Goal: Task Accomplishment & Management: Complete application form

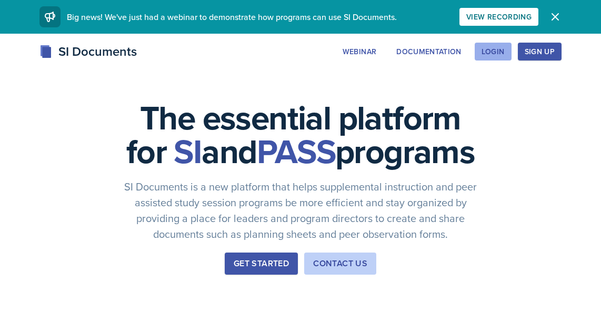
click at [497, 55] on div "Login" at bounding box center [492, 51] width 23 height 8
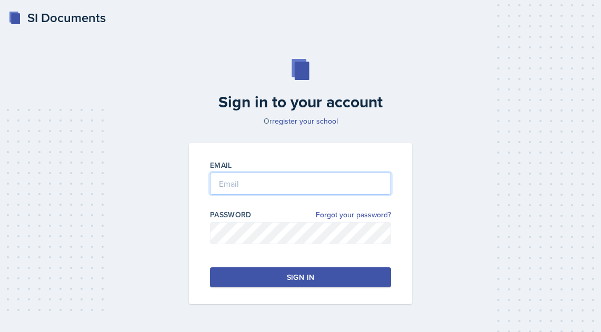
click at [273, 181] on input "email" at bounding box center [300, 184] width 181 height 22
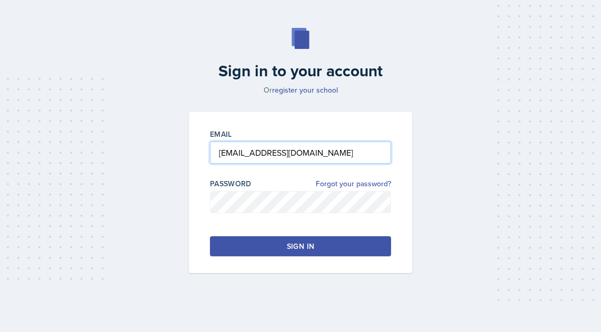
type input "[EMAIL_ADDRESS][DOMAIN_NAME]"
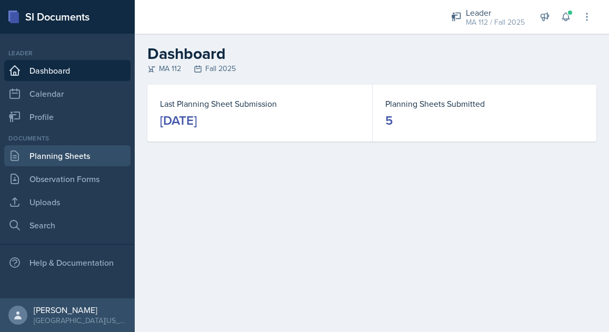
click at [107, 163] on link "Planning Sheets" at bounding box center [67, 155] width 126 height 21
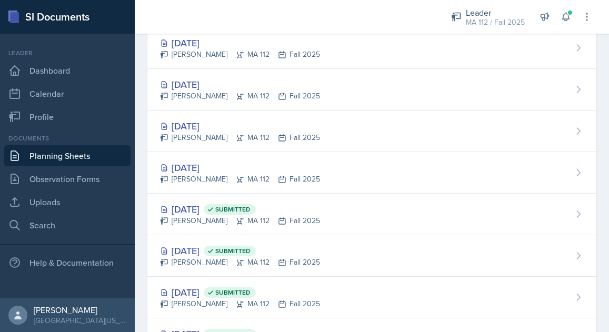
scroll to position [206, 0]
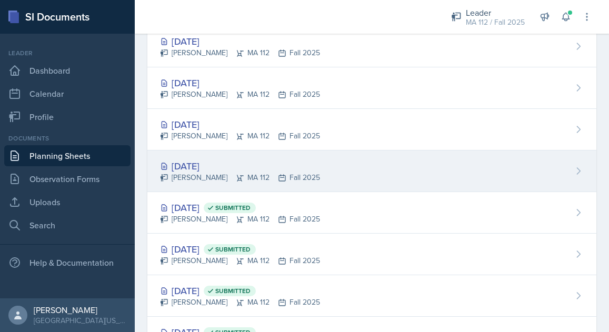
click at [216, 163] on div "[DATE]" at bounding box center [240, 166] width 160 height 14
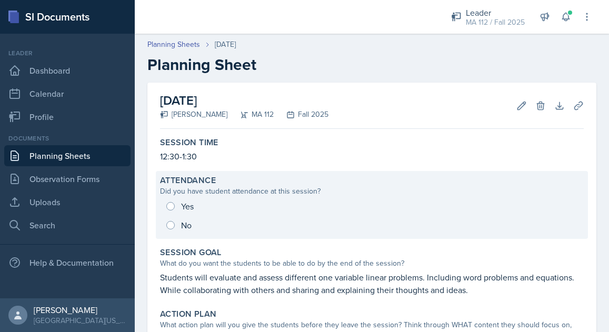
click at [183, 207] on div "Yes No" at bounding box center [372, 216] width 424 height 38
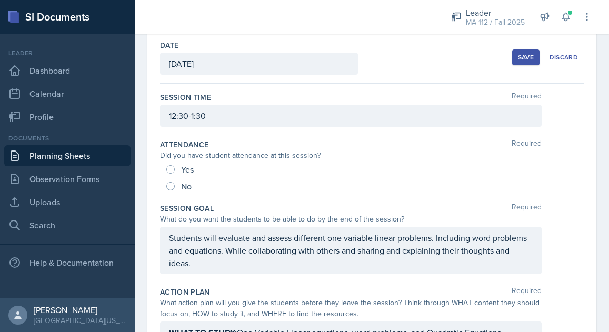
scroll to position [53, 0]
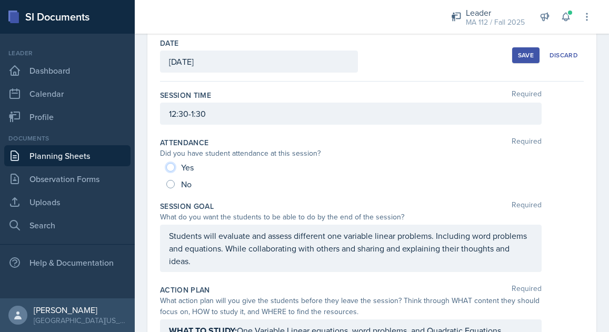
click at [170, 164] on input "Yes" at bounding box center [170, 167] width 8 height 8
radio input "true"
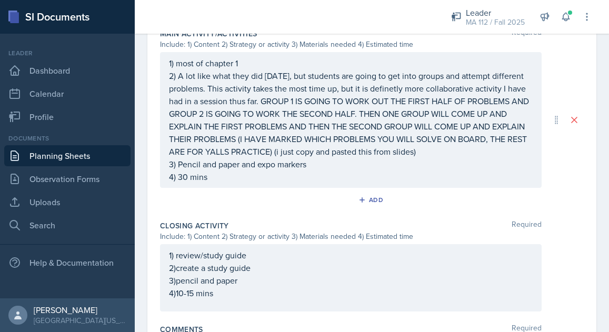
scroll to position [647, 0]
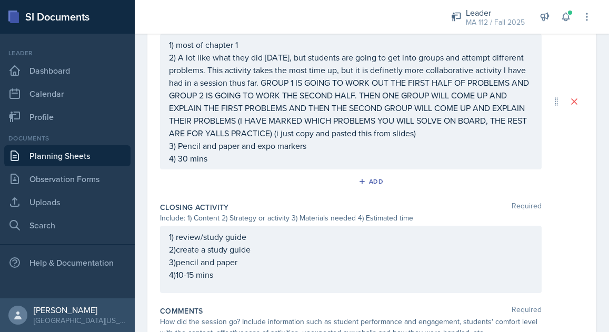
click at [188, 165] on p "4) 30 mins" at bounding box center [351, 158] width 364 height 13
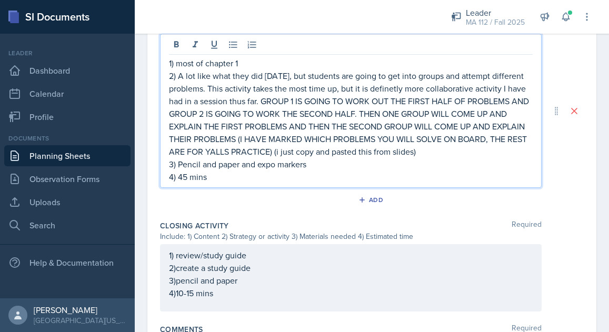
scroll to position [749, 0]
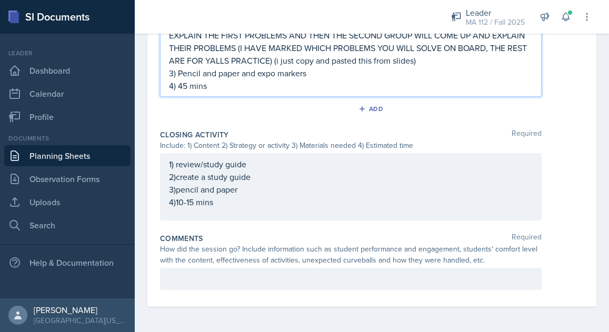
click at [196, 205] on p "4)10-15 mins" at bounding box center [351, 202] width 364 height 13
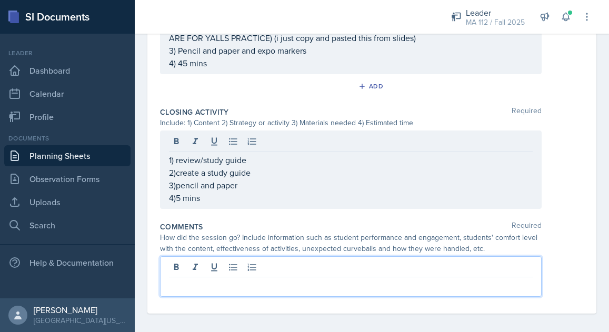
click at [205, 279] on div at bounding box center [350, 276] width 381 height 41
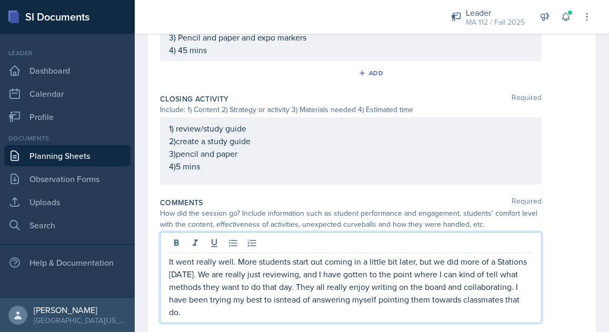
scroll to position [800, 0]
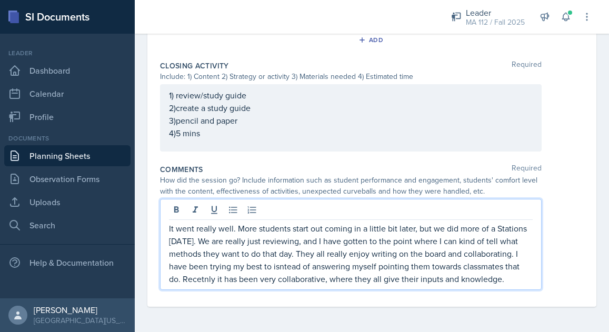
click at [253, 278] on p "It went really well. More students start out coming in a little bit later, but …" at bounding box center [351, 253] width 364 height 63
click at [347, 269] on p "It went really well. More students start out coming in a little bit later, but …" at bounding box center [351, 253] width 364 height 63
click at [341, 268] on p "It went really well. More students start out coming in a little bit later, but …" at bounding box center [351, 253] width 364 height 63
click at [338, 271] on p "It went really well. More students start out coming in a little bit later, but …" at bounding box center [351, 253] width 364 height 63
click at [335, 268] on p "It went really well. More students start out coming in a little bit later, but …" at bounding box center [351, 253] width 364 height 63
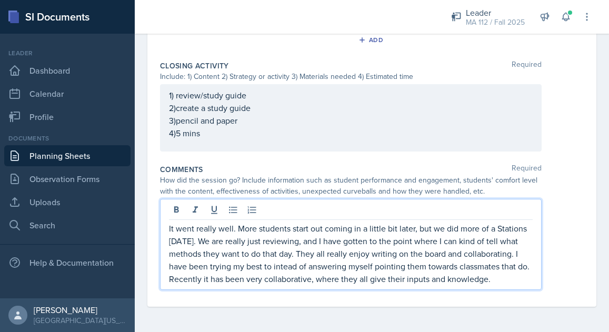
click at [337, 266] on p "It went really well. More students start out coming in a little bit later, but …" at bounding box center [351, 253] width 364 height 63
click at [267, 290] on div "It went really well. More students start out coming in a little bit later, but …" at bounding box center [350, 244] width 381 height 91
click at [263, 290] on div "It went really well. More students start out coming in a little bit later, but …" at bounding box center [350, 244] width 381 height 91
click at [247, 285] on p "It went really well. More students start out coming in a little bit later, but …" at bounding box center [351, 253] width 364 height 63
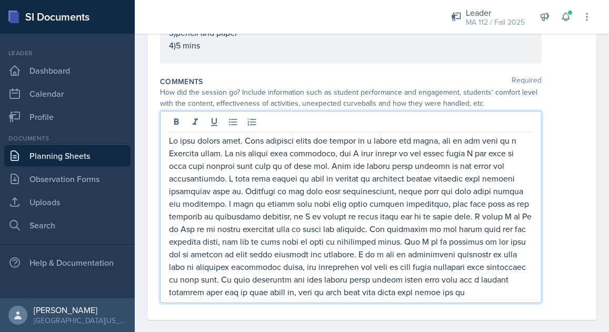
scroll to position [901, 0]
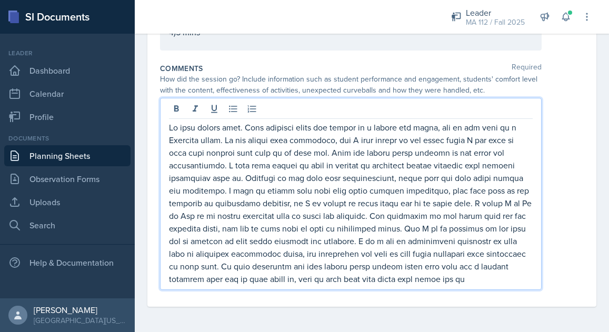
click at [412, 243] on p at bounding box center [351, 203] width 364 height 164
click at [512, 277] on p at bounding box center [351, 203] width 364 height 164
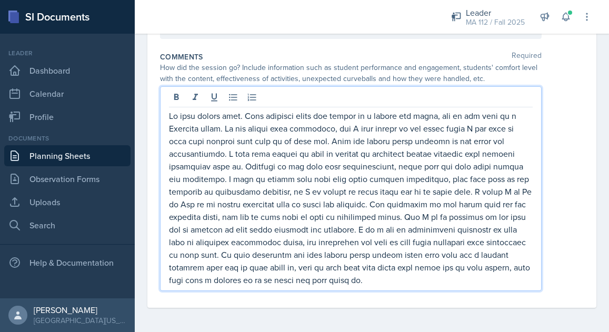
click at [302, 286] on p at bounding box center [351, 197] width 364 height 177
drag, startPoint x: 297, startPoint y: 308, endPoint x: 428, endPoint y: 295, distance: 132.2
click at [428, 286] on p at bounding box center [351, 197] width 364 height 177
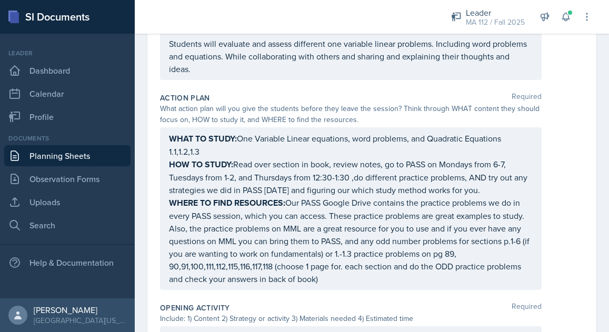
scroll to position [0, 0]
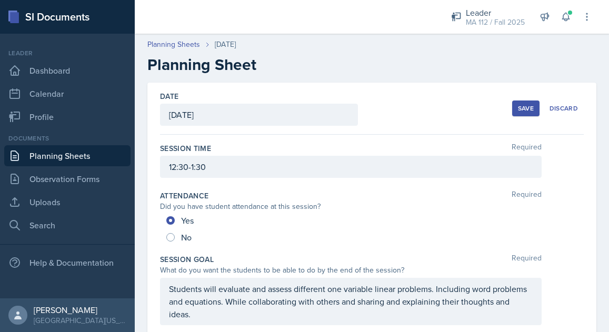
click at [518, 105] on div "Save" at bounding box center [526, 108] width 16 height 8
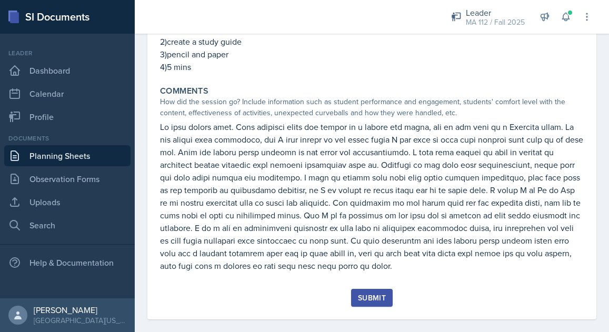
scroll to position [746, 0]
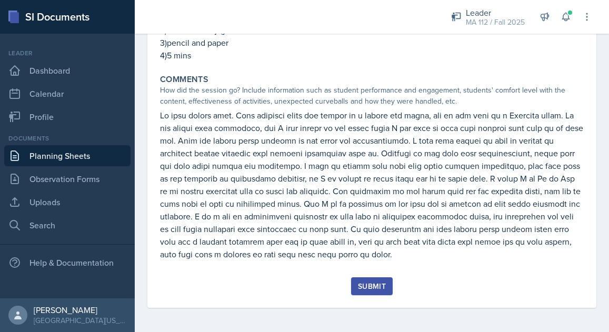
click at [377, 282] on div "Submit" at bounding box center [372, 286] width 28 height 8
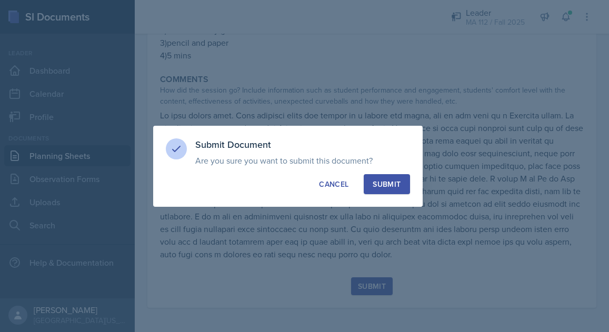
click at [397, 183] on div "Submit" at bounding box center [387, 184] width 28 height 11
radio input "true"
